Goal: Information Seeking & Learning: Learn about a topic

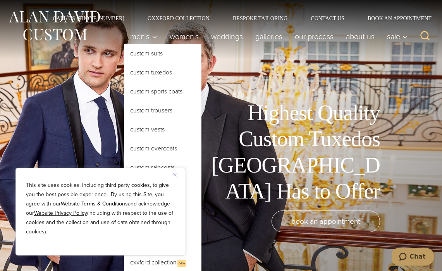
click at [144, 71] on link "Custom Tuxedos" at bounding box center [162, 72] width 77 height 19
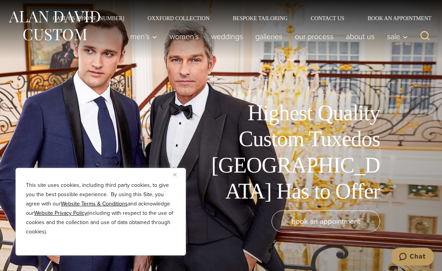
click at [174, 175] on img "Close" at bounding box center [174, 174] width 3 height 3
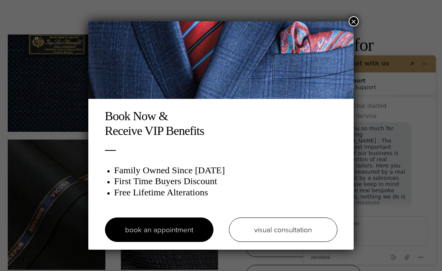
click at [353, 19] on button "×" at bounding box center [354, 21] width 10 height 10
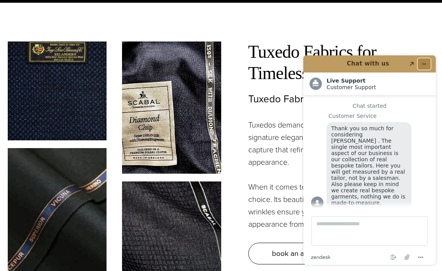
click at [421, 63] on button "Minimize widget" at bounding box center [424, 63] width 12 height 11
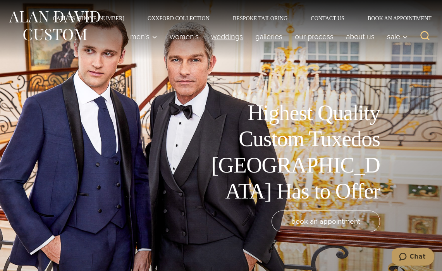
click at [225, 40] on link "weddings" at bounding box center [227, 36] width 44 height 15
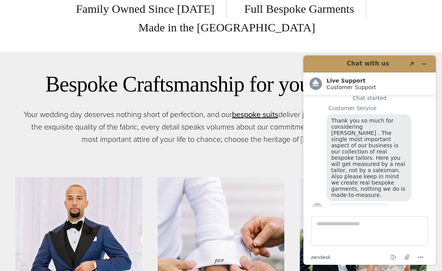
scroll to position [370, 0]
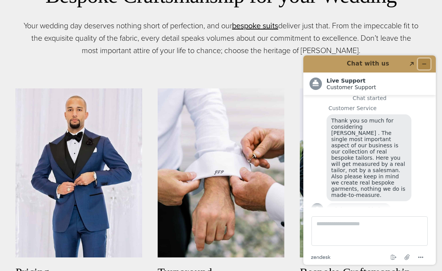
click at [425, 66] on icon "Minimize widget" at bounding box center [423, 63] width 5 height 5
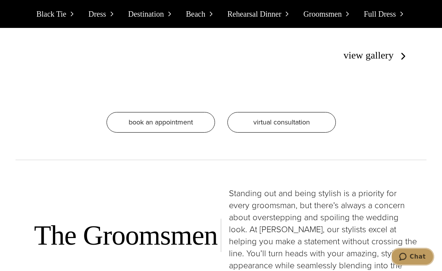
scroll to position [3169, 0]
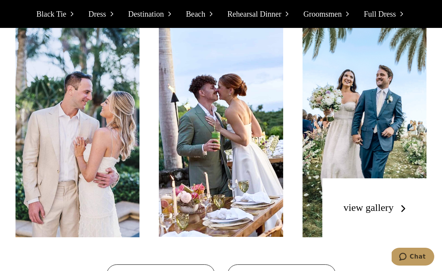
click at [336, 21] on link "Groomsmen" at bounding box center [327, 14] width 48 height 28
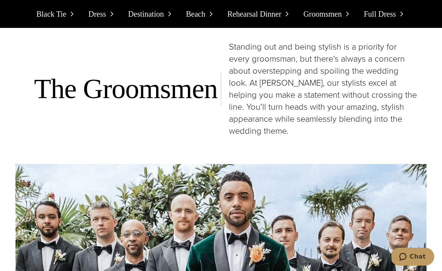
scroll to position [4162, 0]
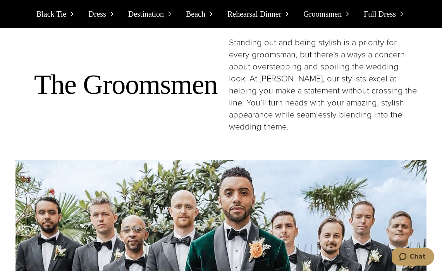
scroll to position [3169, 0]
